Goal: Transaction & Acquisition: Purchase product/service

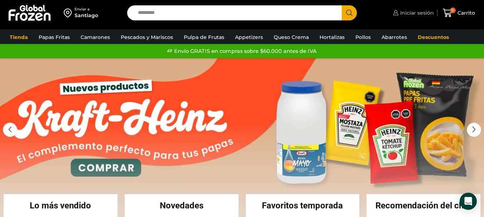
click at [421, 11] on span "Iniciar sesión" at bounding box center [415, 12] width 35 height 7
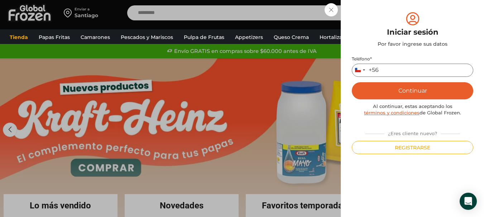
click at [411, 68] on input "Teléfono *" at bounding box center [412, 70] width 121 height 13
type input "*********"
click at [415, 89] on button "Continuar" at bounding box center [412, 90] width 121 height 17
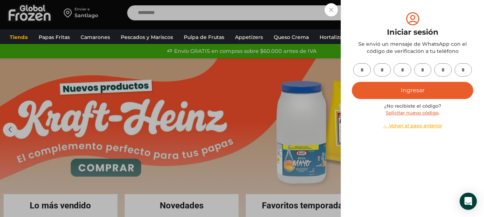
click at [362, 71] on input "text" at bounding box center [362, 69] width 18 height 13
type input "*"
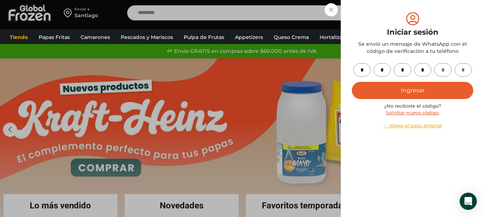
type input "*"
click at [352, 82] on button "Ingresar" at bounding box center [412, 90] width 121 height 17
click at [445, 98] on button "Ingresar" at bounding box center [412, 90] width 121 height 17
click at [444, 92] on button "Ingresar" at bounding box center [412, 90] width 121 height 17
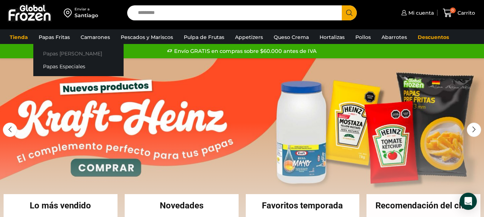
click at [54, 56] on link "Papas [PERSON_NAME]" at bounding box center [78, 53] width 90 height 13
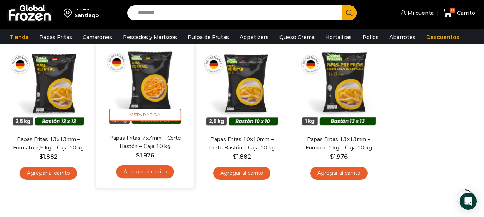
click at [164, 174] on link "Agregar al carrito" at bounding box center [145, 171] width 58 height 13
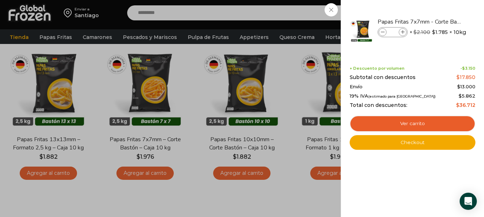
click at [441, 21] on div "1 Carrito 1 1 Shopping Cart *" at bounding box center [459, 13] width 36 height 17
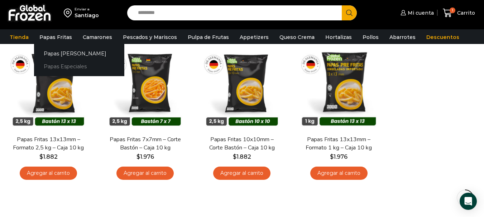
click at [74, 67] on link "Papas Especiales" at bounding box center [79, 66] width 90 height 13
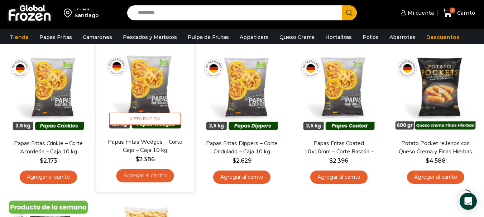
scroll to position [72, 0]
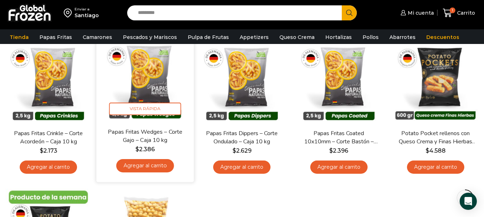
click at [163, 167] on link "Agregar al carrito" at bounding box center [145, 165] width 58 height 13
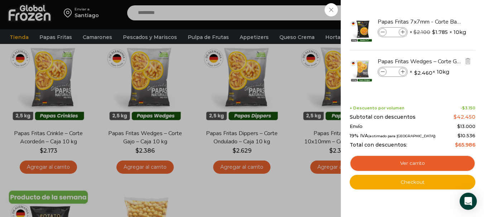
click at [404, 70] on icon at bounding box center [403, 72] width 4 height 4
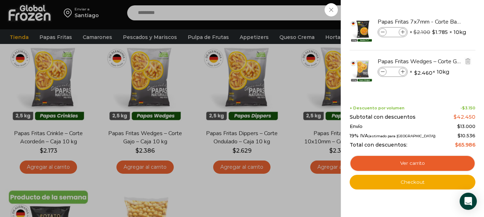
type input "*"
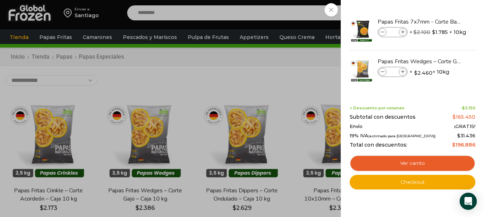
scroll to position [0, 0]
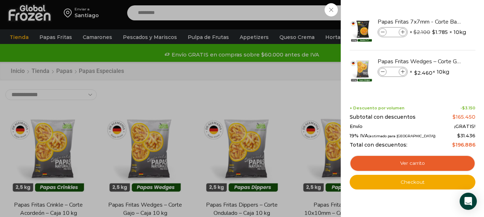
click at [441, 21] on div "7 Carrito 7 7 Shopping Cart *" at bounding box center [459, 13] width 36 height 17
